Goal: Information Seeking & Learning: Find specific page/section

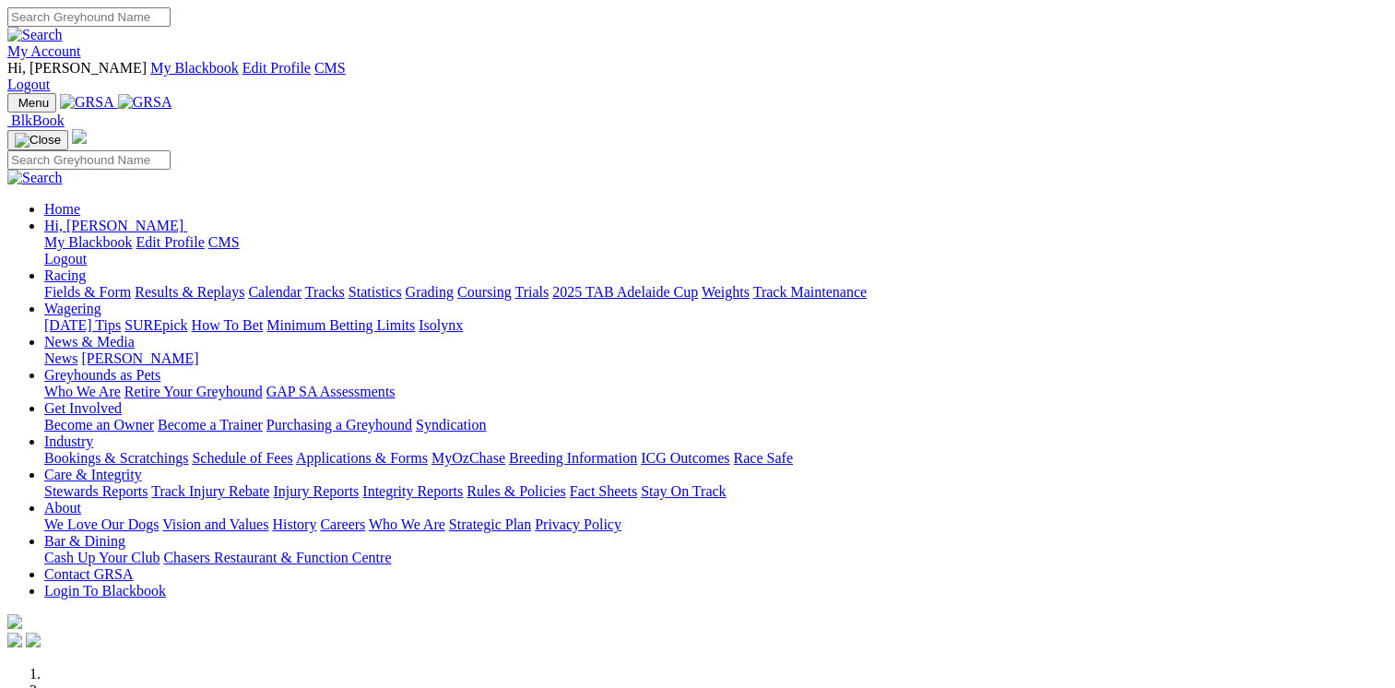
click at [148, 483] on link "Stewards Reports" at bounding box center [95, 491] width 103 height 16
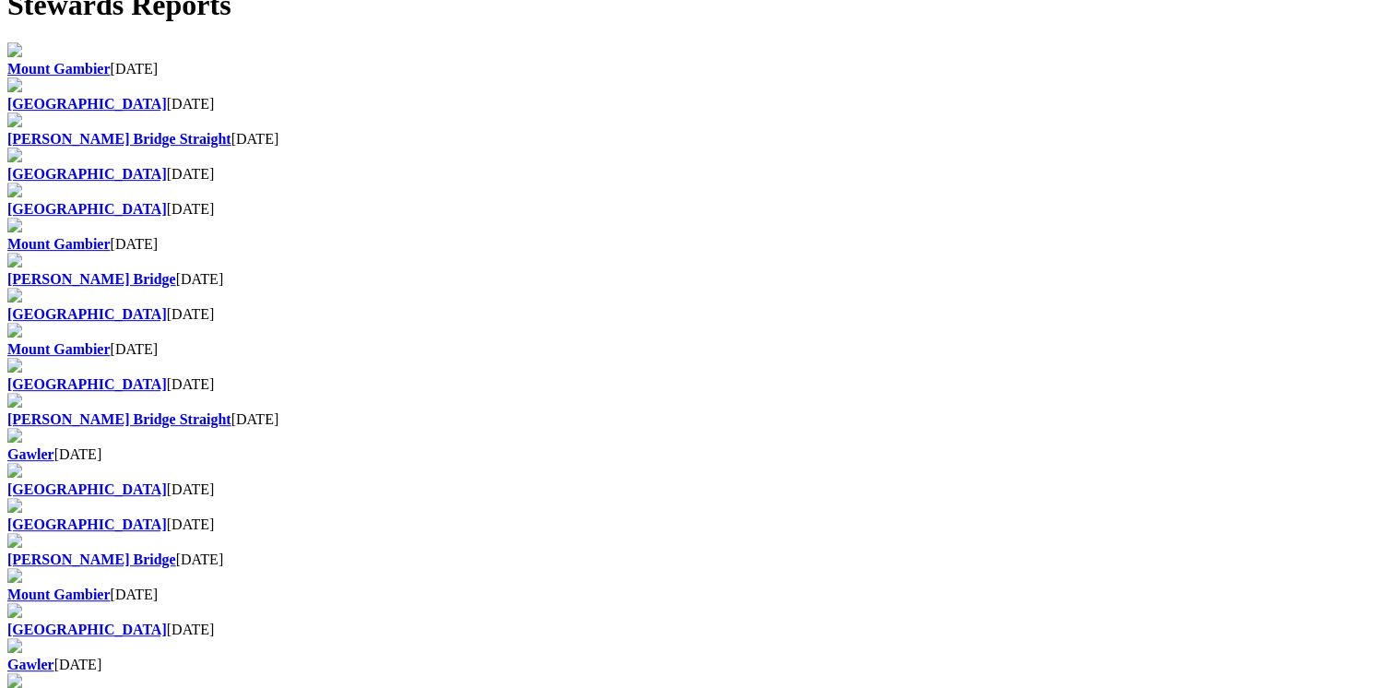
scroll to position [717, 0]
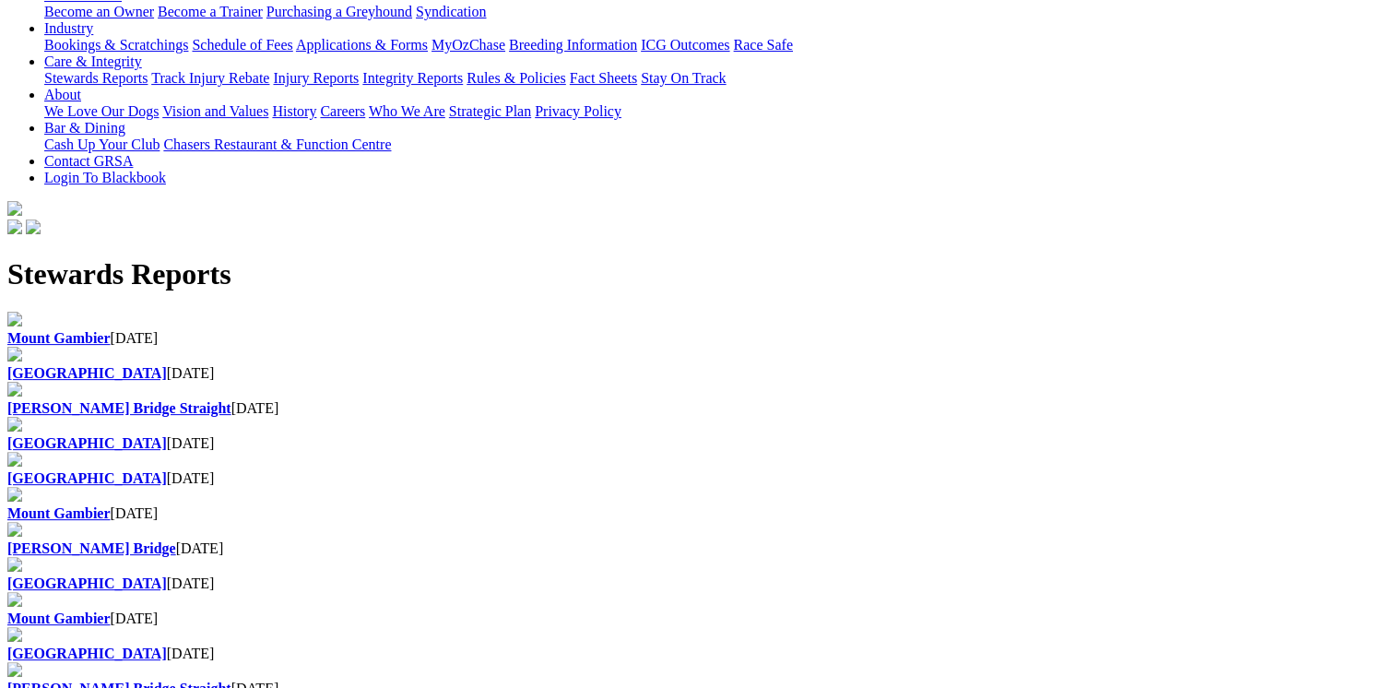
scroll to position [468, 0]
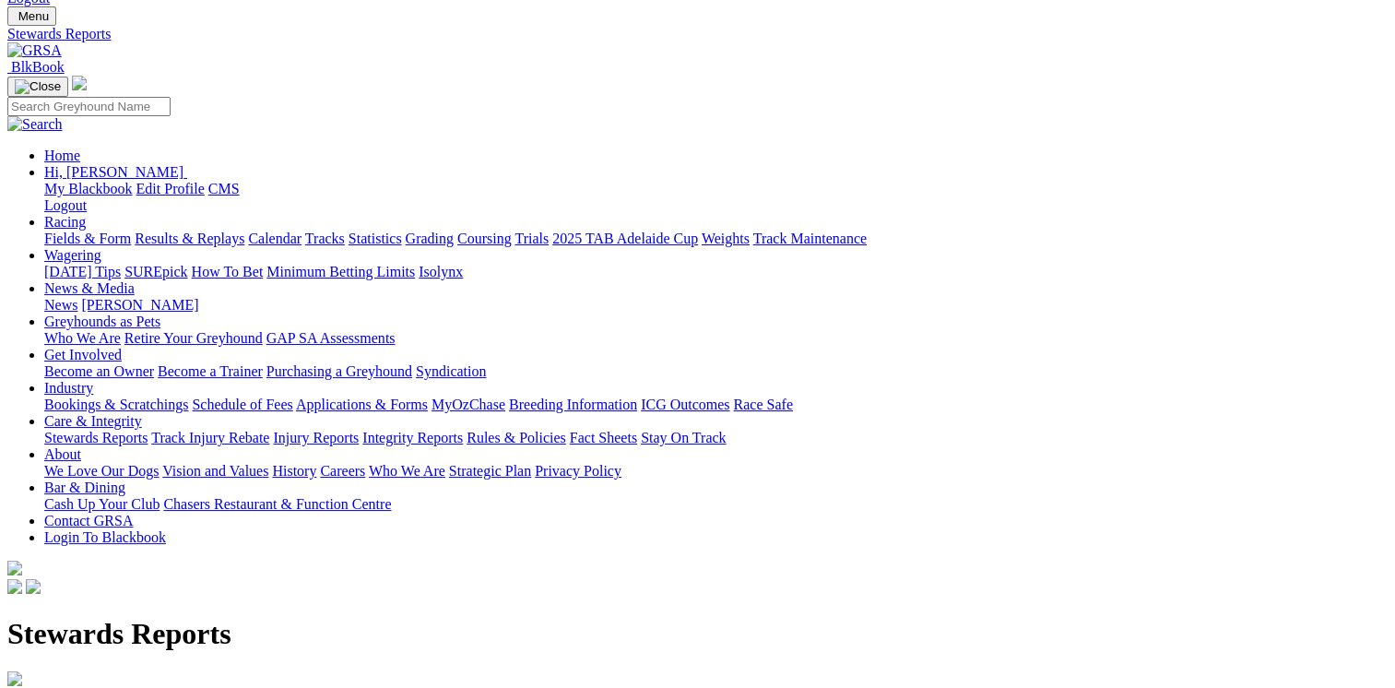
scroll to position [89, 0]
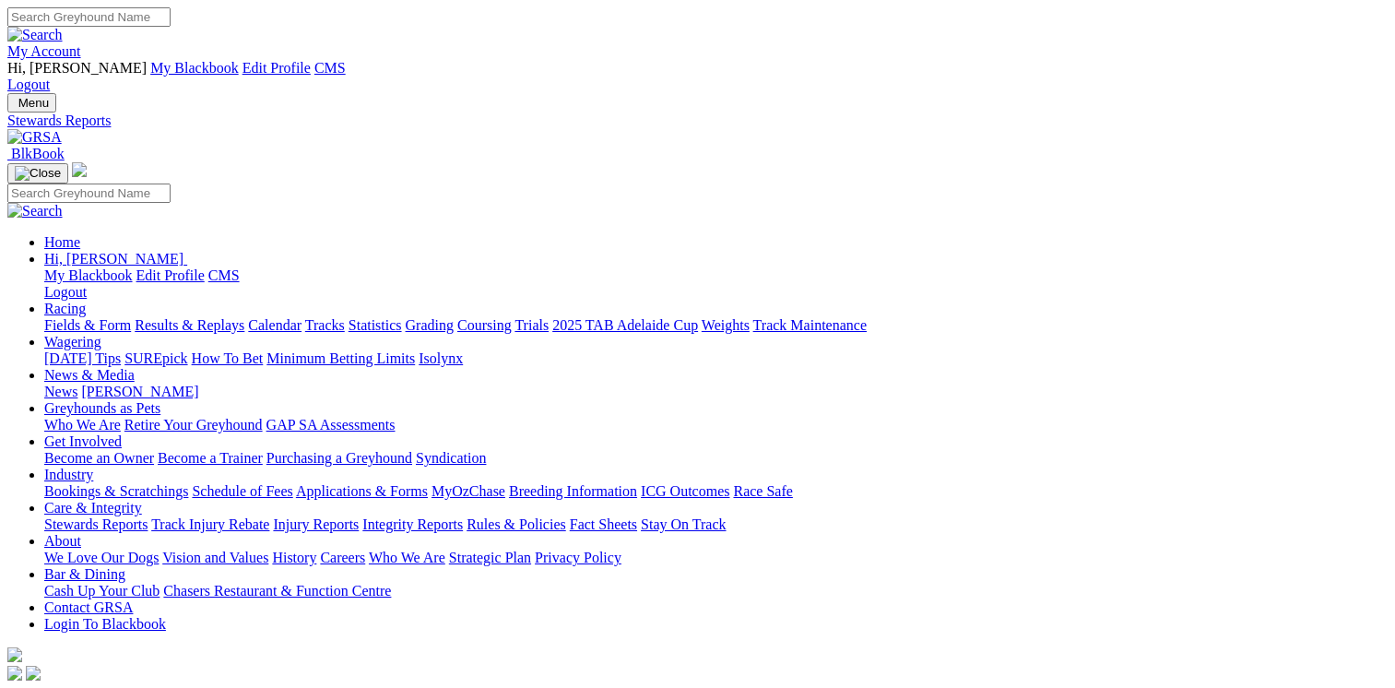
scroll to position [44, 0]
